Goal: Information Seeking & Learning: Understand process/instructions

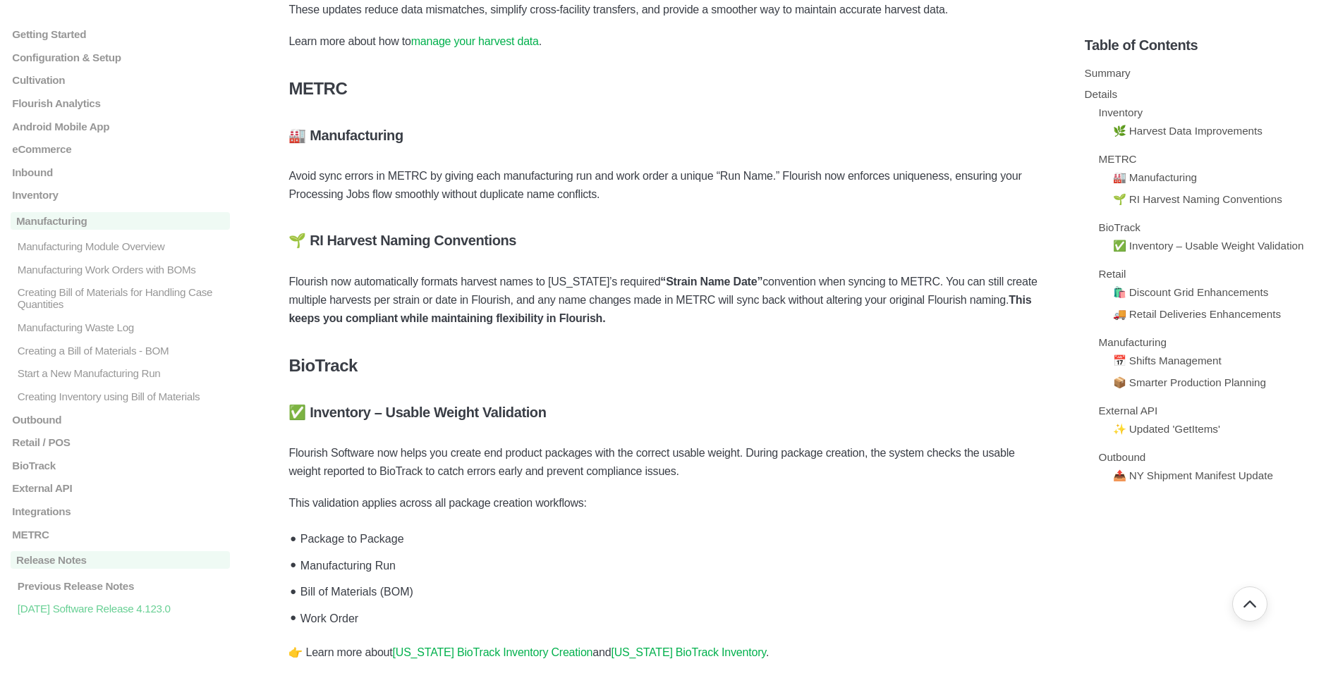
scroll to position [1095, 0]
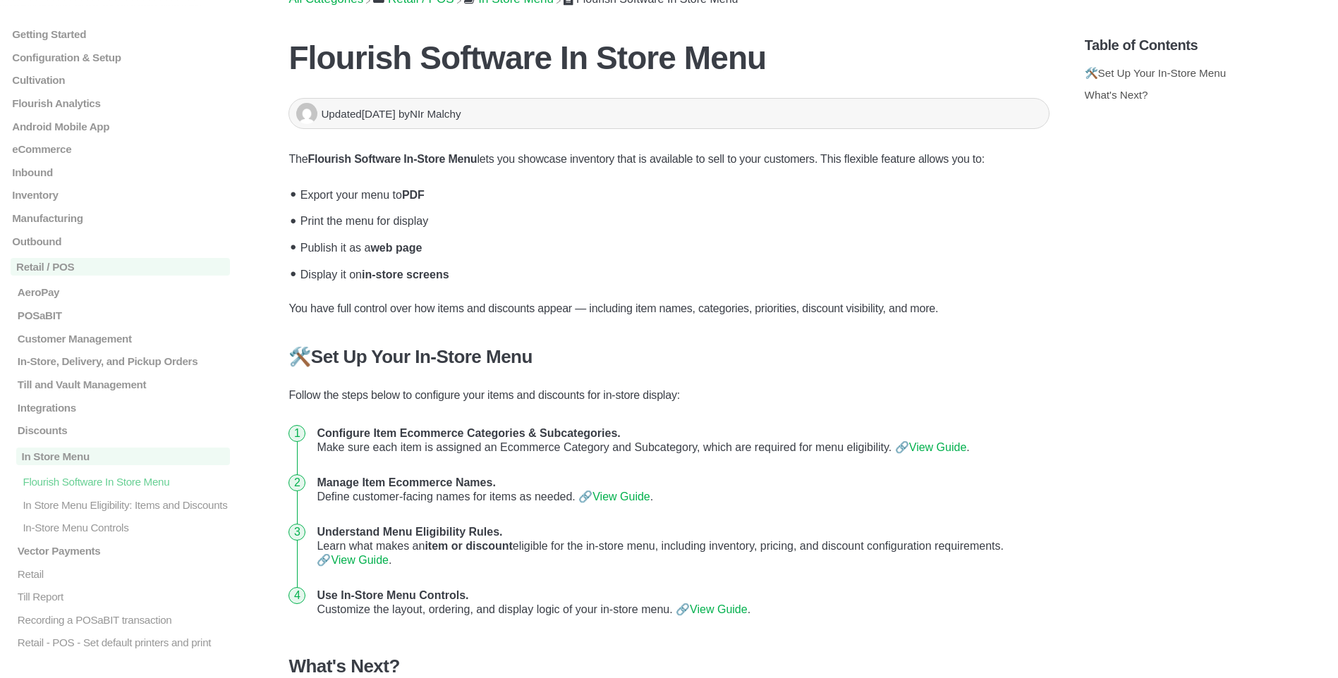
scroll to position [141, 0]
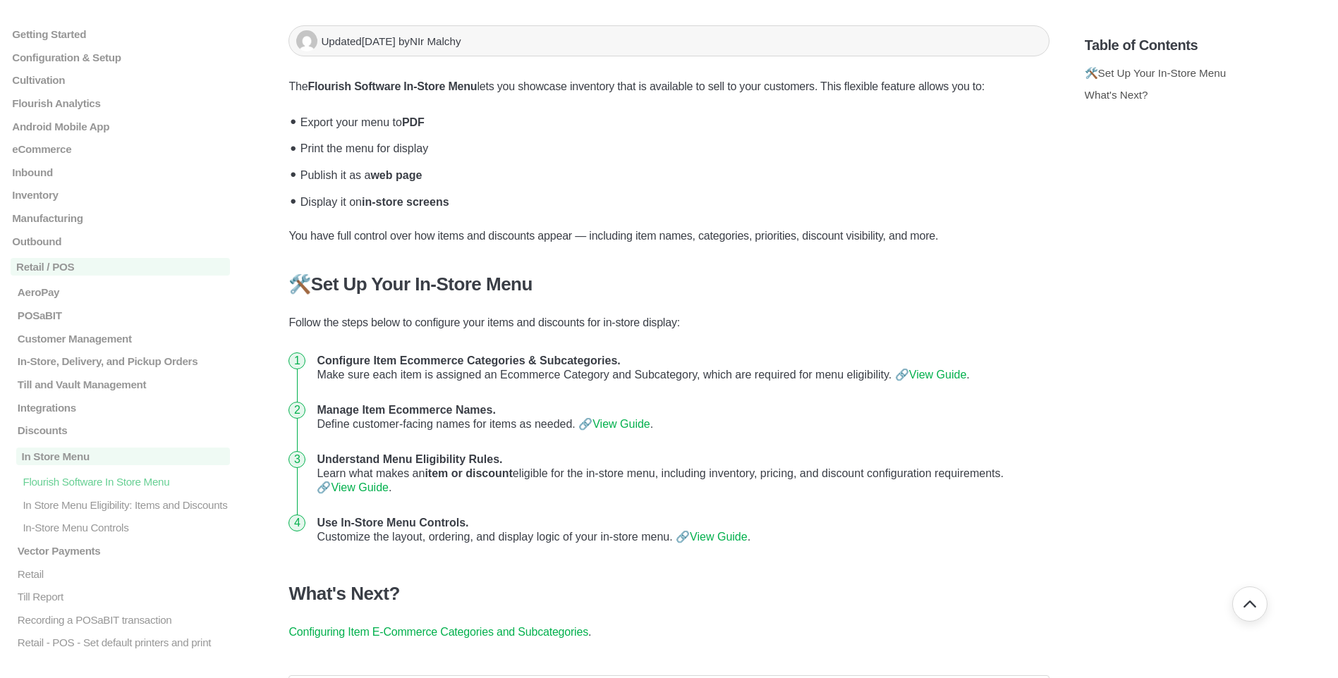
click at [930, 381] on link "View Guide" at bounding box center [938, 375] width 58 height 12
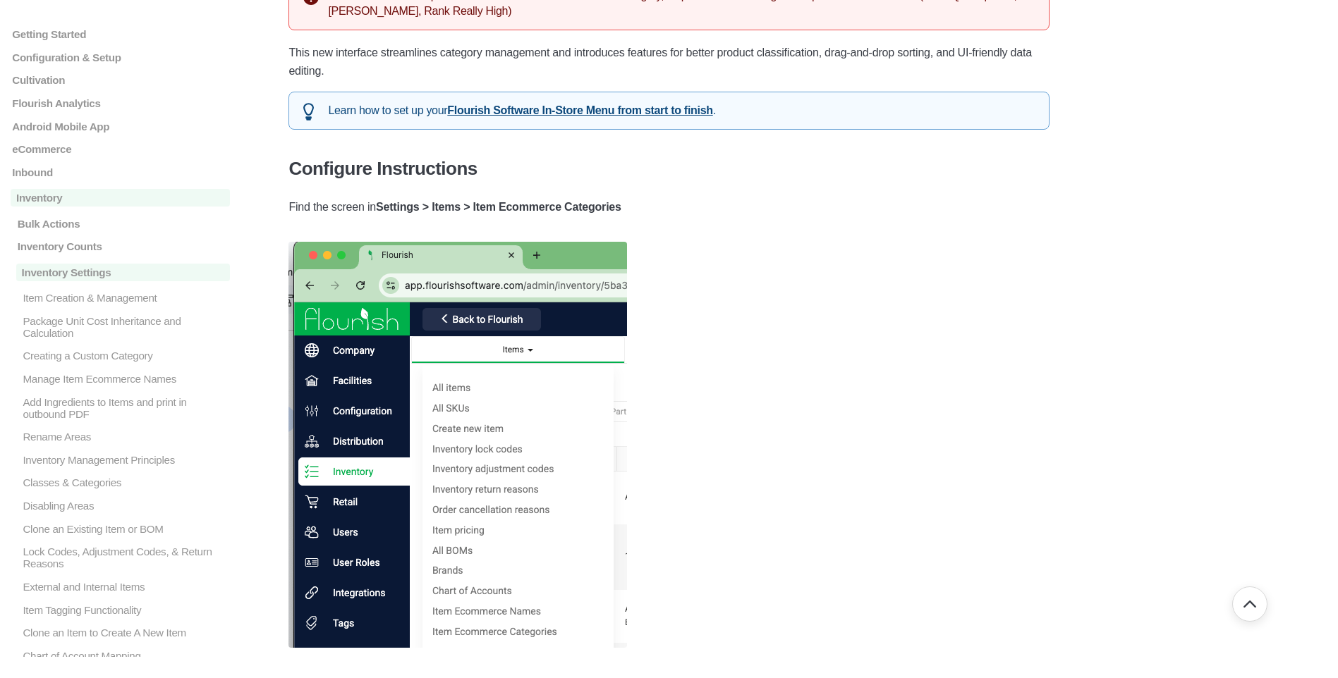
scroll to position [353, 0]
